Goal: Find specific page/section: Find specific page/section

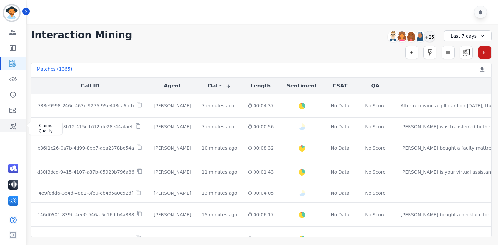
click at [12, 127] on icon "Sidebar" at bounding box center [13, 126] width 6 height 6
